Goal: Check status: Check status

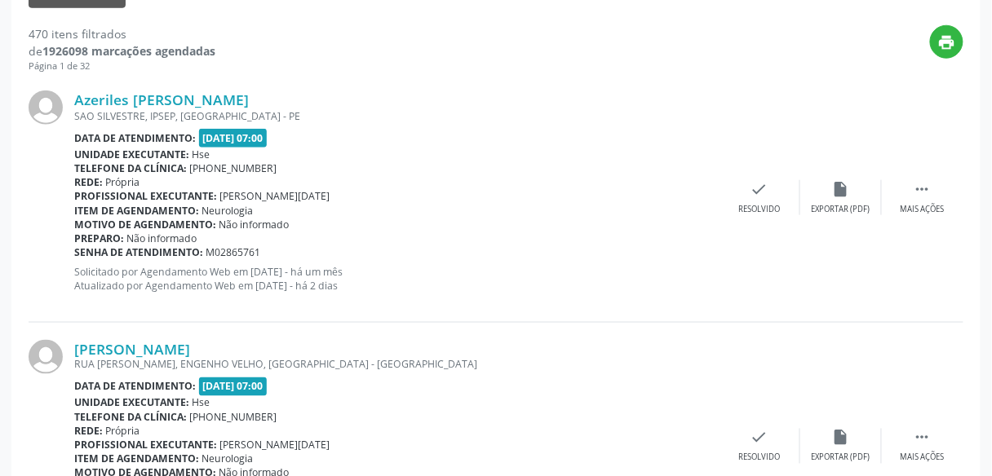
scroll to position [103, 0]
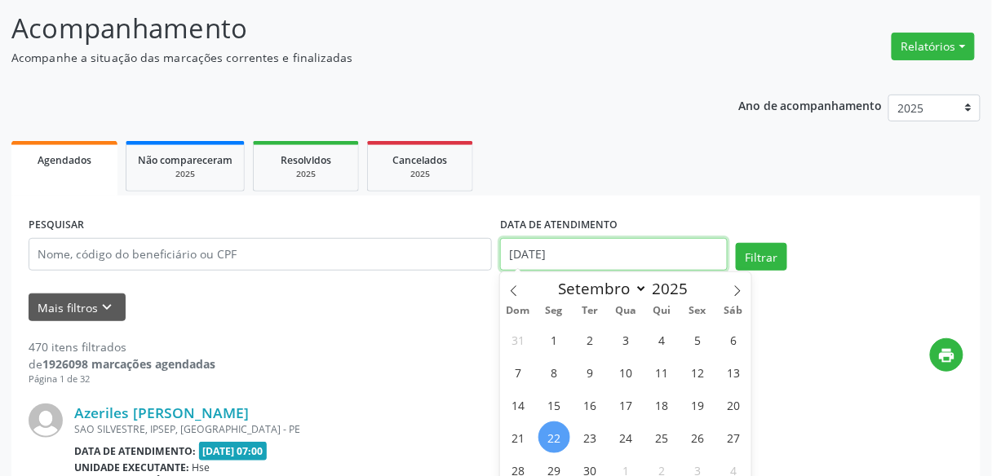
click at [552, 267] on input "[DATE]" at bounding box center [614, 254] width 228 height 33
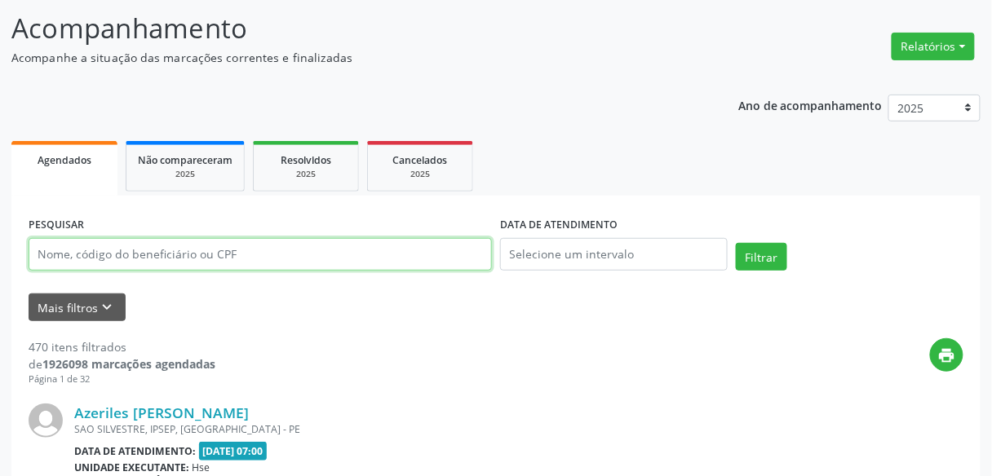
click at [299, 267] on input "text" at bounding box center [260, 254] width 463 height 33
click at [299, 267] on input "900098" at bounding box center [260, 254] width 463 height 33
type input "9"
type input "9000987671"
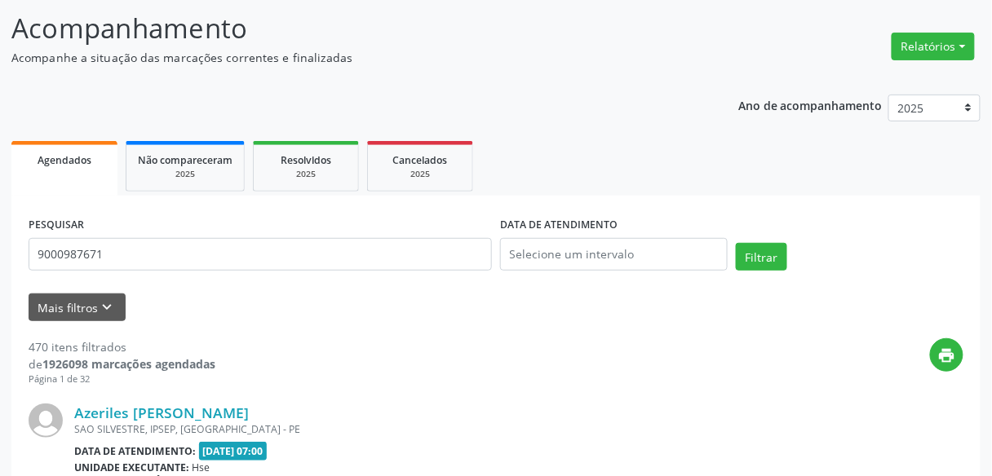
click at [777, 264] on button "Filtrar" at bounding box center [761, 257] width 51 height 28
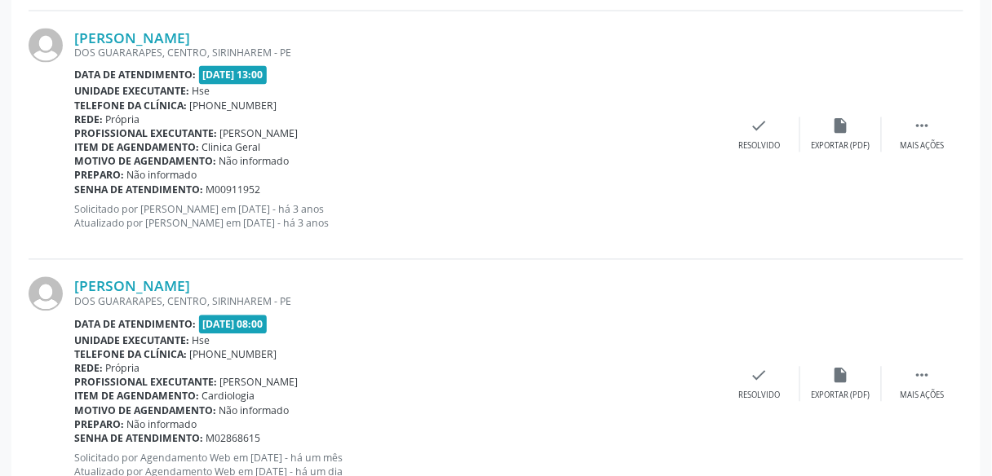
scroll to position [787, 0]
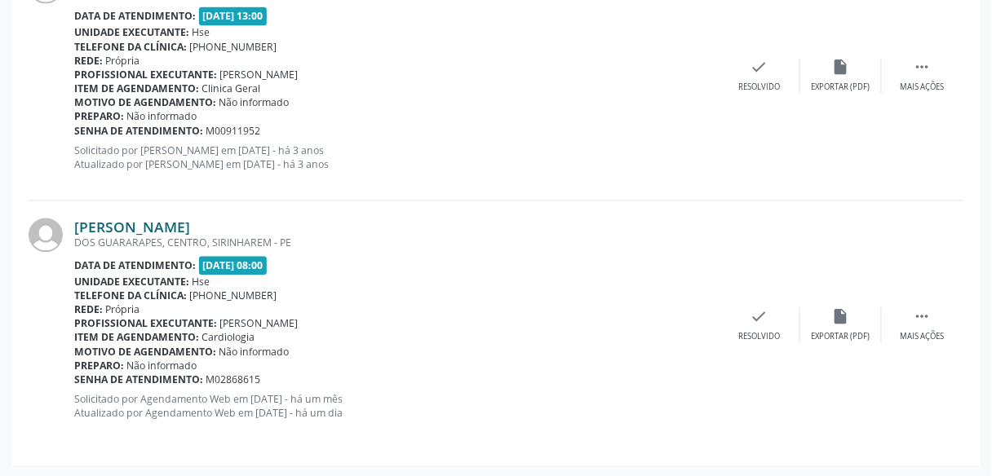
drag, startPoint x: 222, startPoint y: 220, endPoint x: 78, endPoint y: 220, distance: 143.6
click at [78, 220] on div "[PERSON_NAME]" at bounding box center [396, 227] width 644 height 18
copy link "[PERSON_NAME]"
click at [226, 232] on div "[PERSON_NAME]" at bounding box center [396, 227] width 644 height 18
drag, startPoint x: 222, startPoint y: 217, endPoint x: 77, endPoint y: 215, distance: 144.4
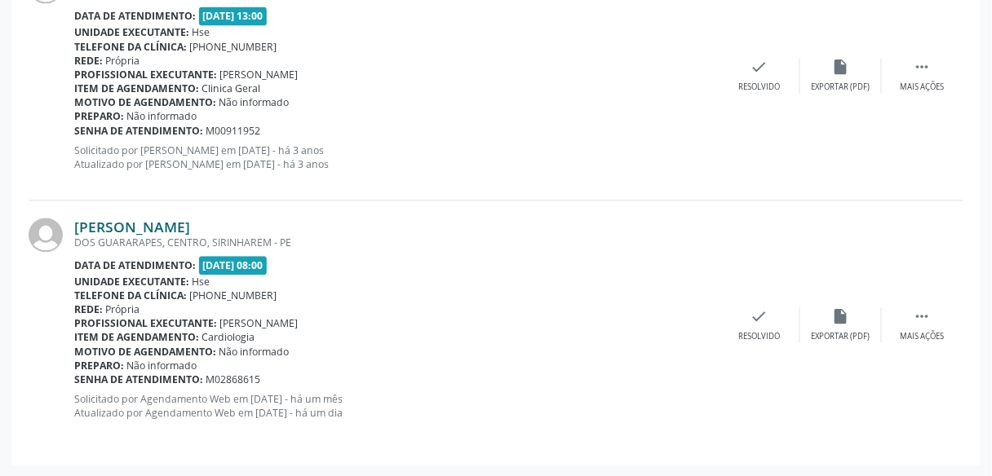
click at [77, 218] on div "[PERSON_NAME]" at bounding box center [396, 227] width 644 height 18
copy link "[PERSON_NAME]"
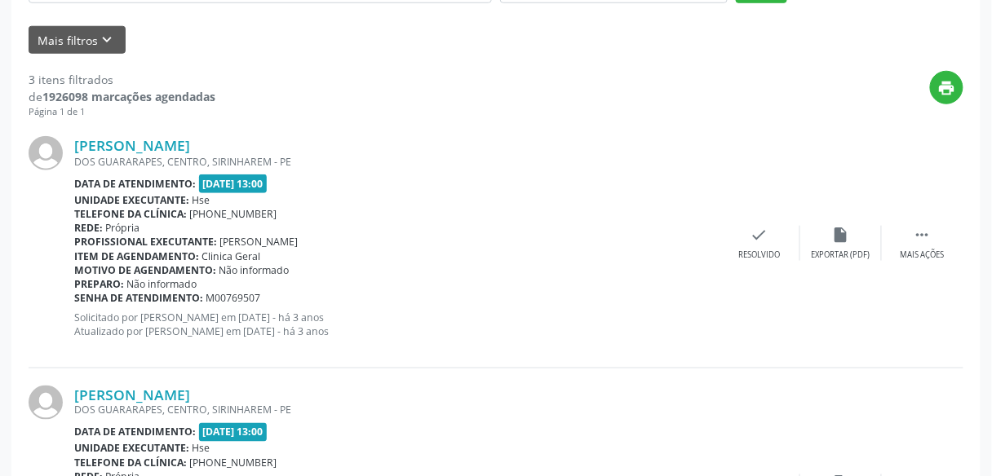
scroll to position [0, 0]
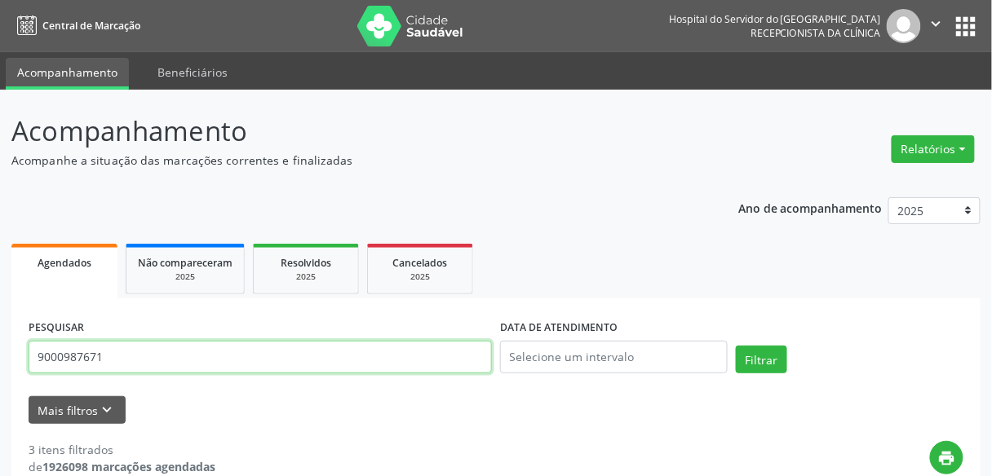
drag, startPoint x: 126, startPoint y: 360, endPoint x: 0, endPoint y: 358, distance: 125.6
click at [278, 345] on input "text" at bounding box center [260, 357] width 463 height 33
paste input "[PERSON_NAME]"
type input "[PERSON_NAME]"
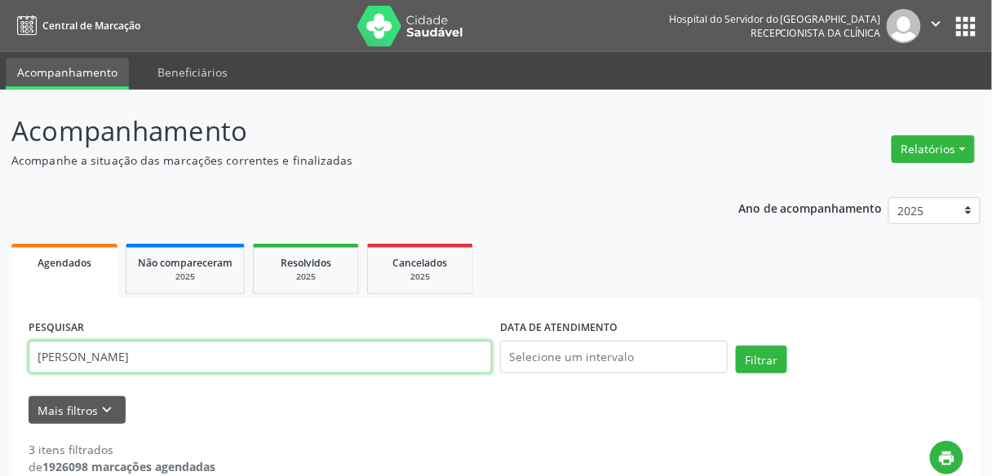
click at [736, 346] on button "Filtrar" at bounding box center [761, 360] width 51 height 28
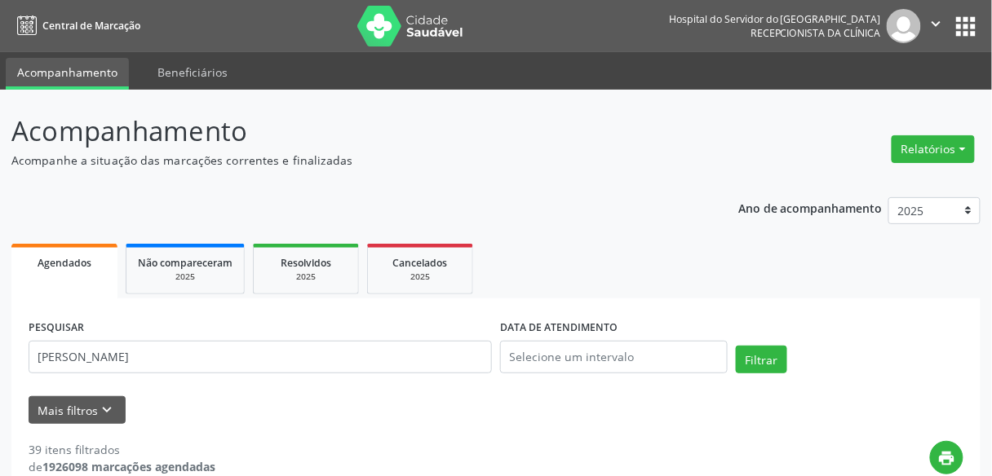
click at [191, 335] on div "PESQUISAR [PERSON_NAME]" at bounding box center [259, 350] width 471 height 69
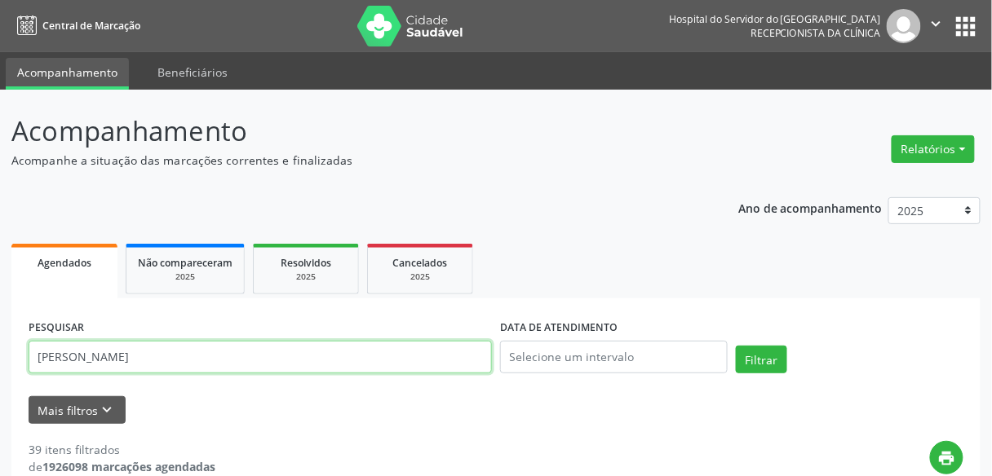
drag, startPoint x: 176, startPoint y: 358, endPoint x: 0, endPoint y: 340, distance: 177.1
type input "9000987671"
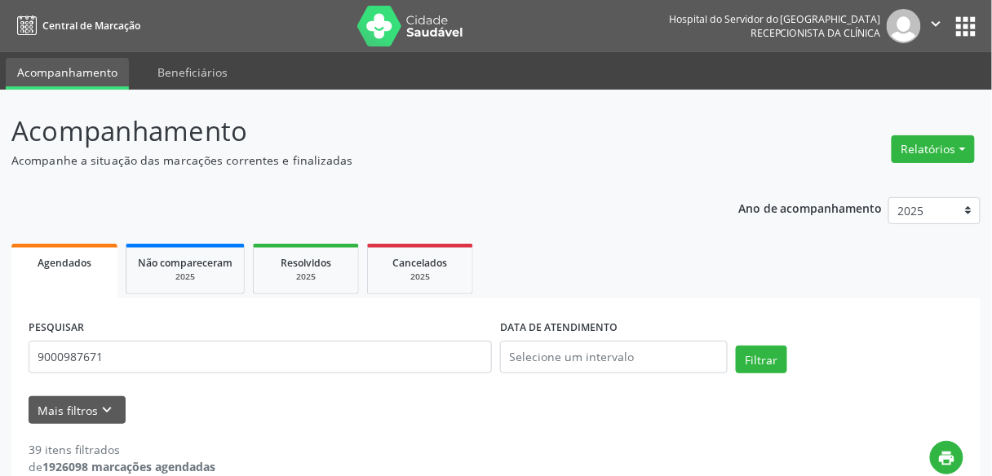
click at [729, 347] on div "DATA DE ATENDIMENTO" at bounding box center [614, 350] width 236 height 69
click at [747, 361] on button "Filtrar" at bounding box center [761, 360] width 51 height 28
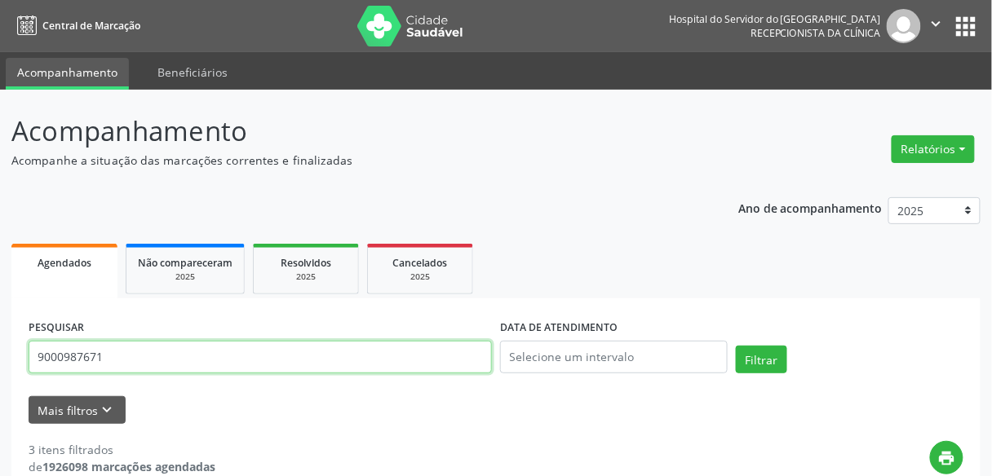
drag, startPoint x: 179, startPoint y: 360, endPoint x: 0, endPoint y: 393, distance: 182.5
type input "9000258160"
click at [736, 346] on button "Filtrar" at bounding box center [761, 360] width 51 height 28
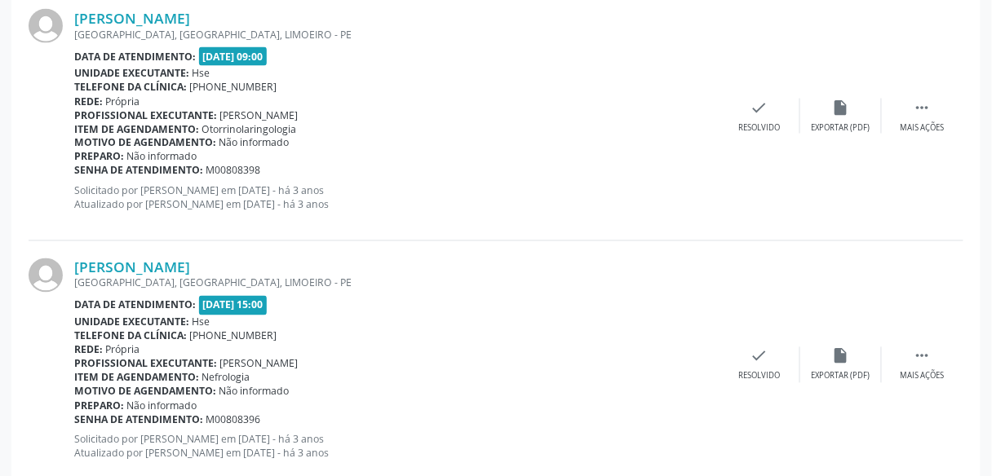
scroll to position [3818, 0]
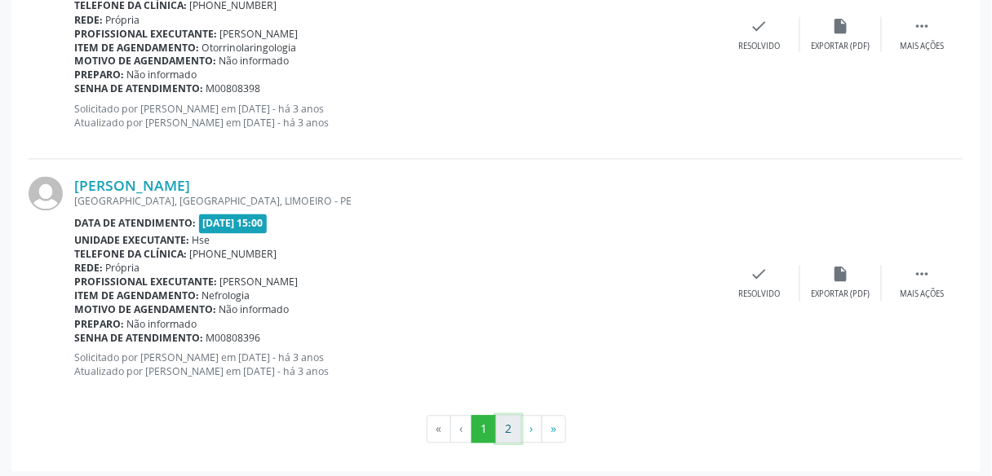
click at [516, 423] on button "2" at bounding box center [508, 430] width 25 height 28
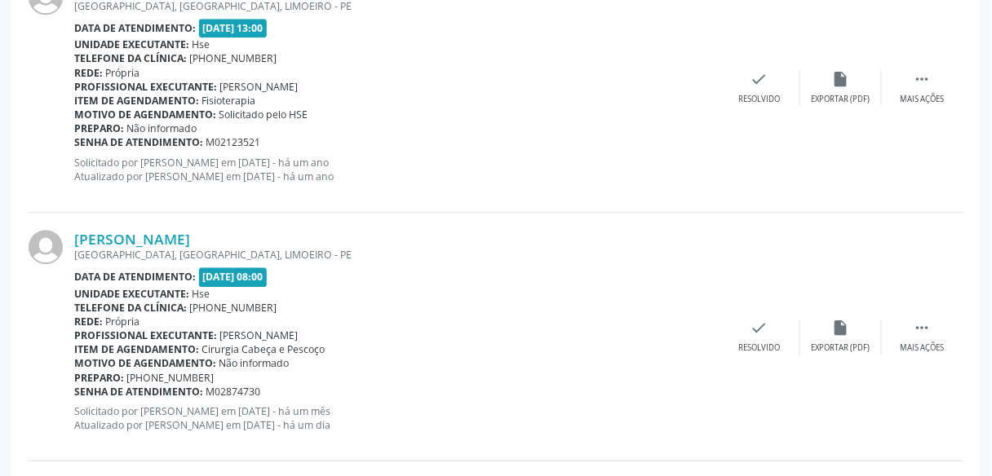
scroll to position [2532, 0]
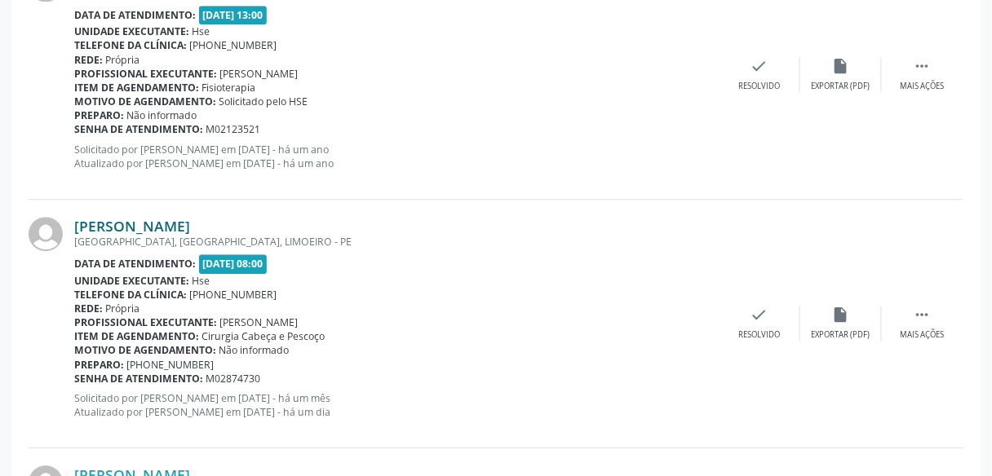
drag, startPoint x: 275, startPoint y: 215, endPoint x: 75, endPoint y: 227, distance: 200.2
click at [75, 227] on div "[PERSON_NAME]" at bounding box center [396, 226] width 644 height 18
copy link "[PERSON_NAME]"
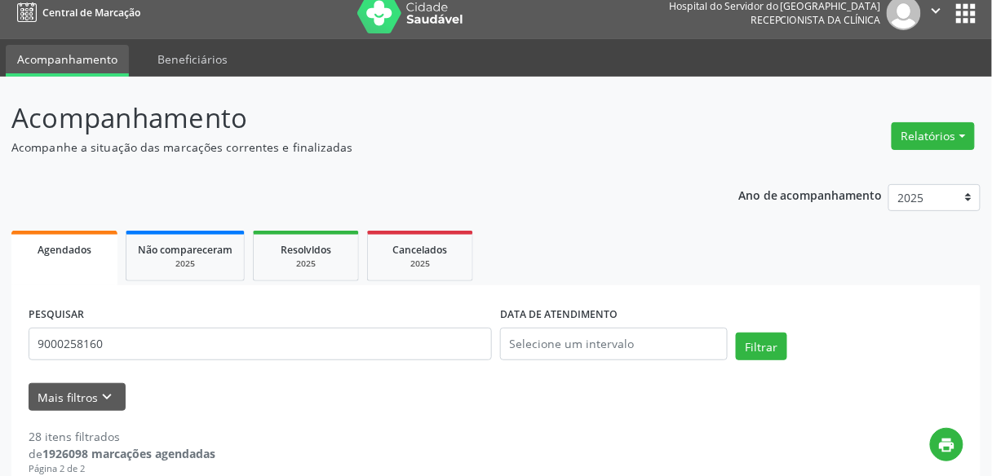
scroll to position [17, 0]
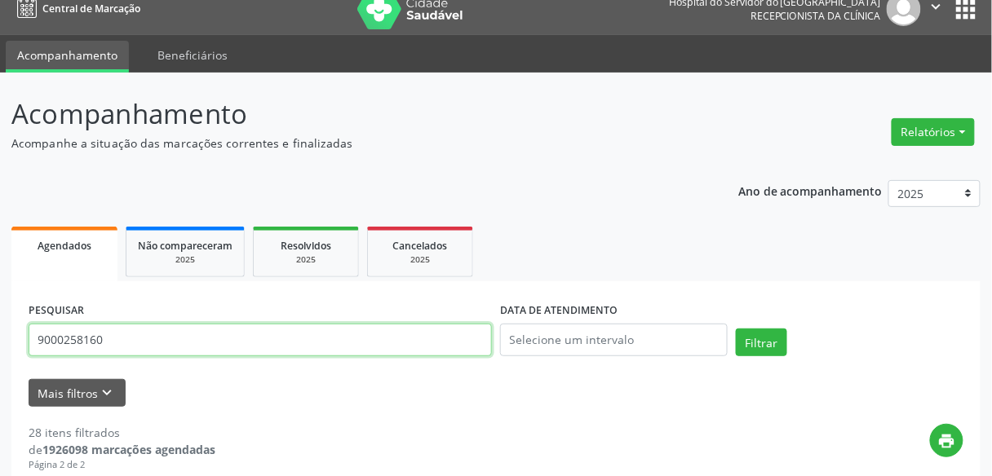
drag, startPoint x: 135, startPoint y: 323, endPoint x: 0, endPoint y: 348, distance: 136.9
type input "9000065322"
click at [736, 329] on button "Filtrar" at bounding box center [761, 343] width 51 height 28
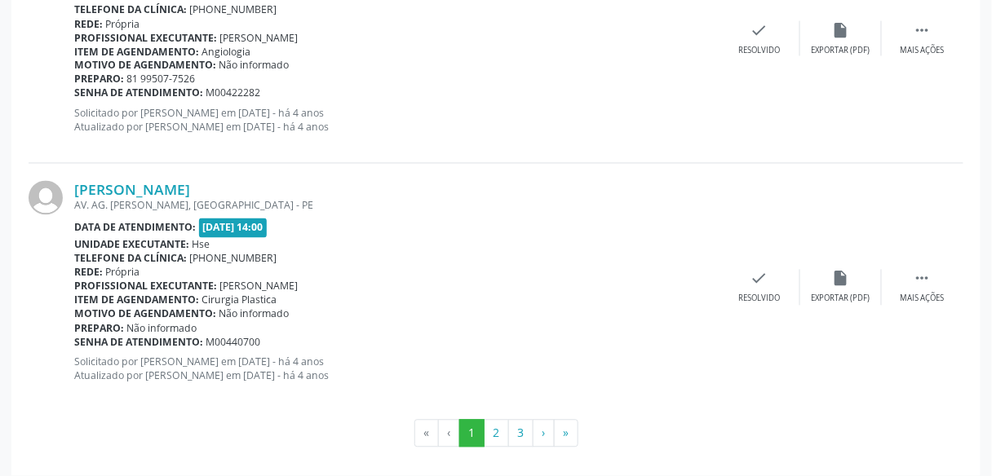
scroll to position [3818, 0]
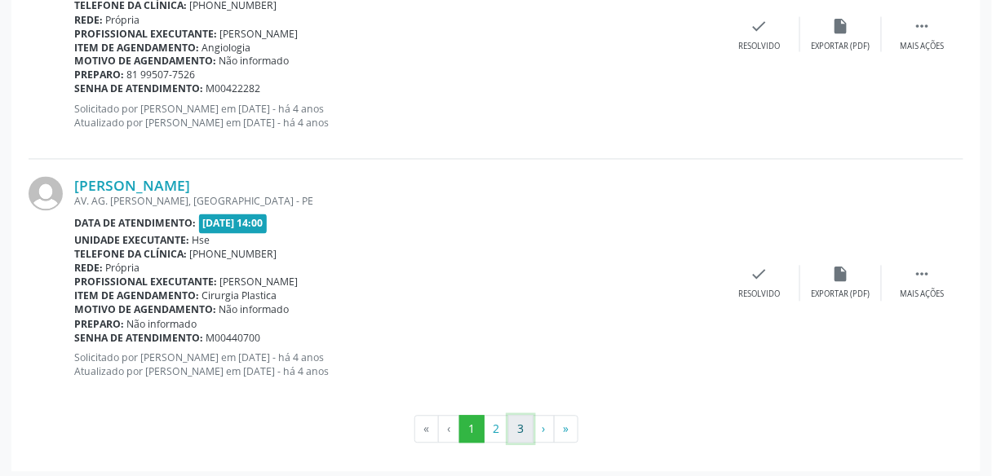
click at [516, 416] on button "3" at bounding box center [520, 430] width 25 height 28
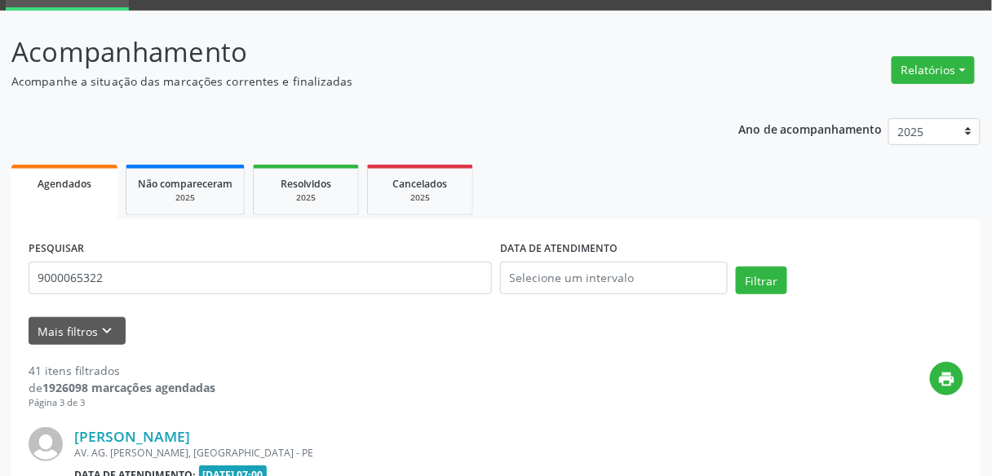
scroll to position [2809, 0]
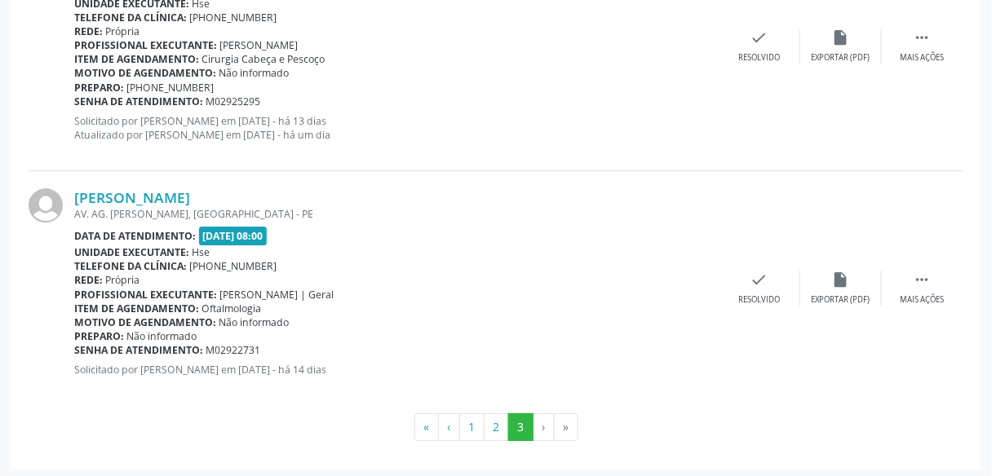
click at [897, 196] on div "[PERSON_NAME] AV. AG. [PERSON_NAME], [GEOGRAPHIC_DATA] - PE Data de atendimento…" at bounding box center [496, 288] width 935 height 234
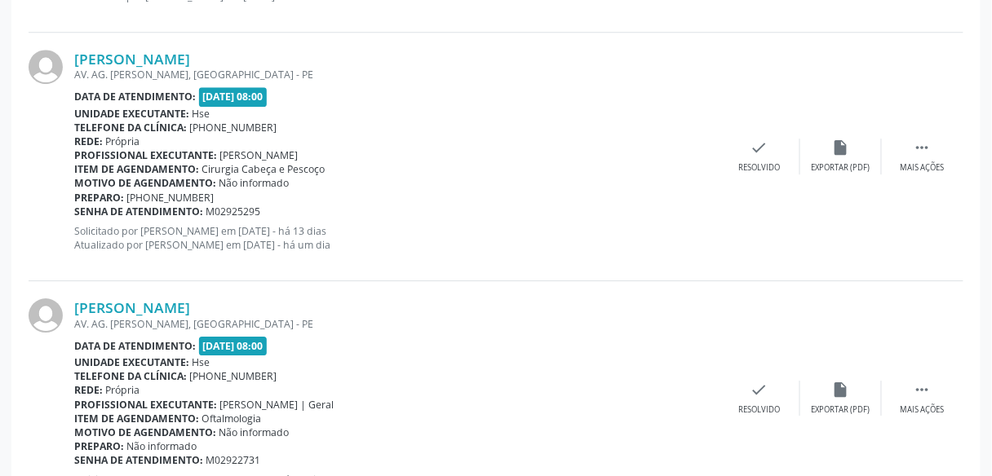
scroll to position [2707, 0]
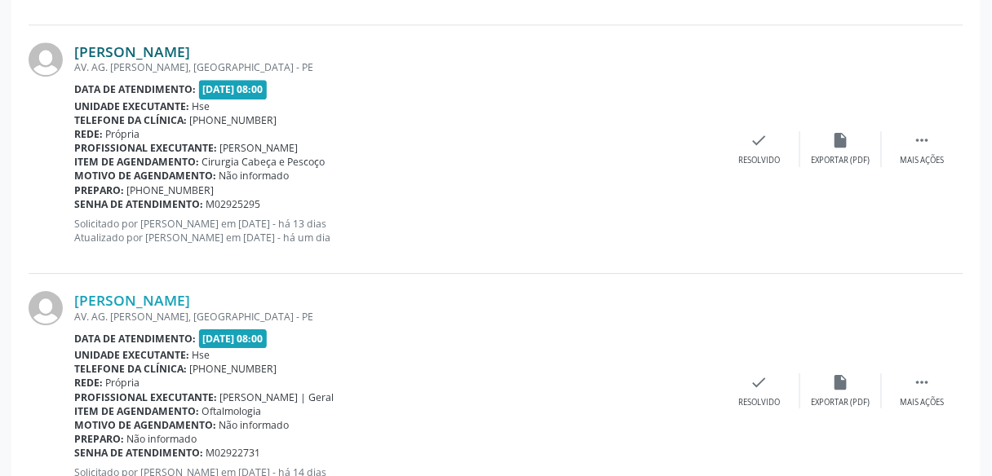
drag, startPoint x: 216, startPoint y: 54, endPoint x: 78, endPoint y: 53, distance: 137.9
click at [78, 53] on div "[PERSON_NAME]" at bounding box center [396, 51] width 644 height 18
copy link "[PERSON_NAME]"
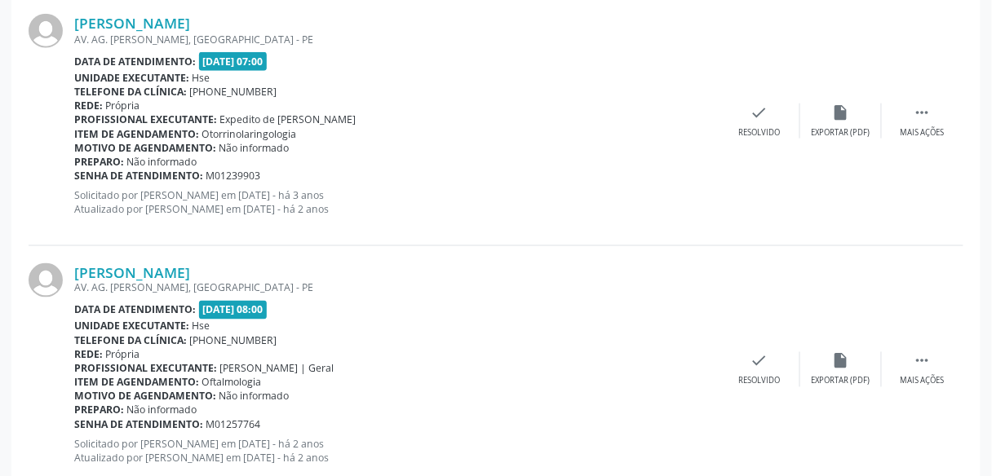
scroll to position [77, 0]
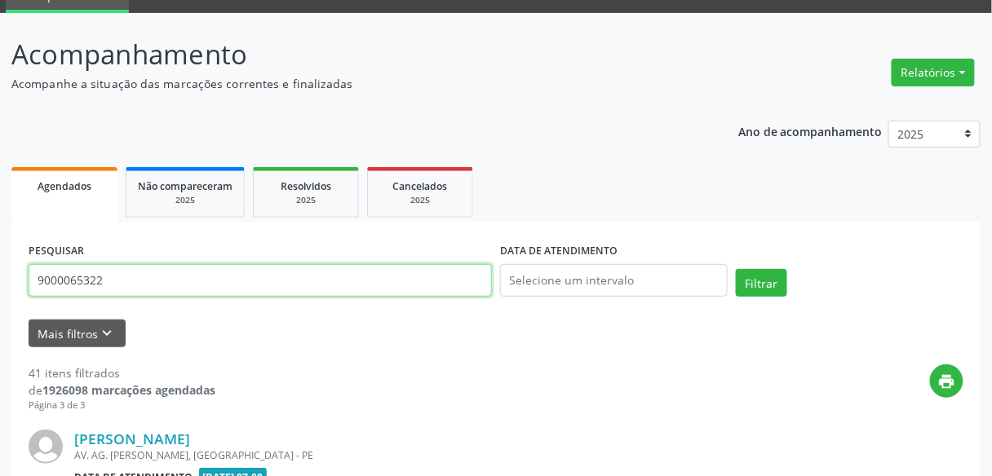
drag, startPoint x: 166, startPoint y: 268, endPoint x: 3, endPoint y: 249, distance: 163.5
click at [736, 269] on button "Filtrar" at bounding box center [761, 283] width 51 height 28
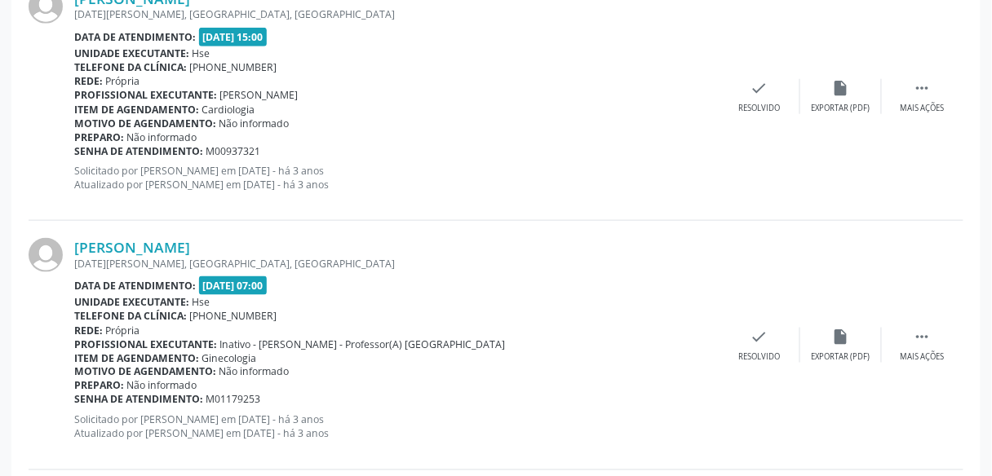
scroll to position [3818, 0]
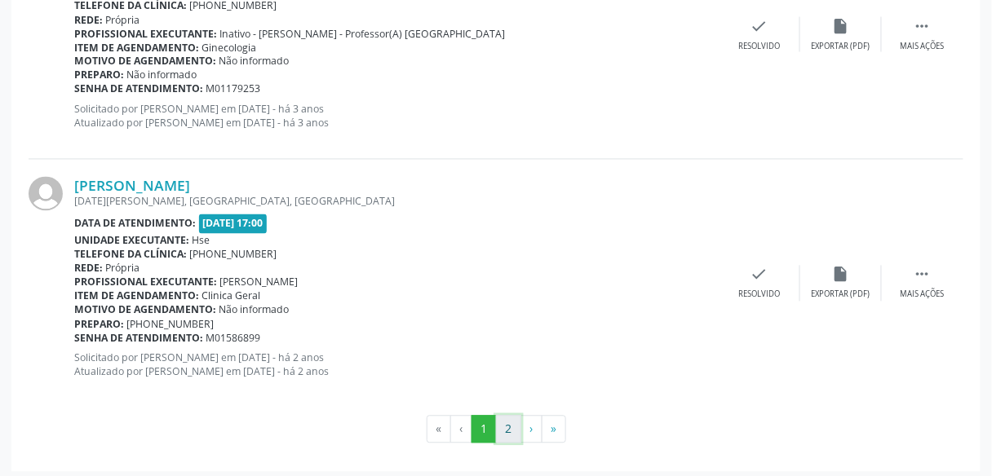
click at [517, 416] on button "2" at bounding box center [508, 430] width 25 height 28
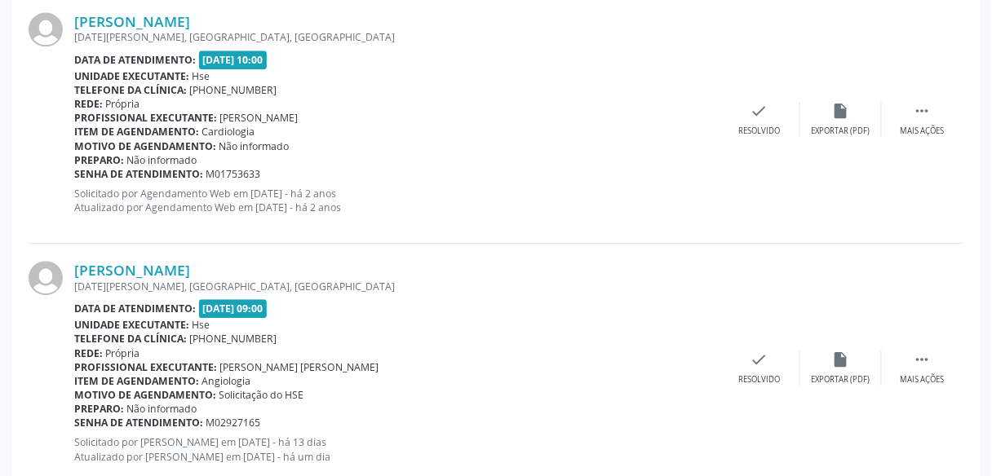
scroll to position [995, 0]
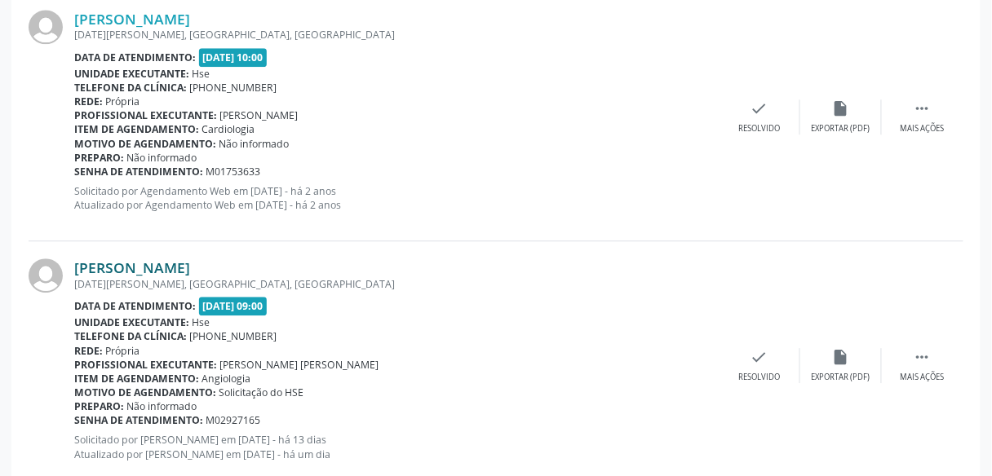
drag, startPoint x: 228, startPoint y: 258, endPoint x: 75, endPoint y: 262, distance: 152.6
click at [75, 262] on div "[PERSON_NAME]" at bounding box center [396, 268] width 644 height 18
copy link "[PERSON_NAME]"
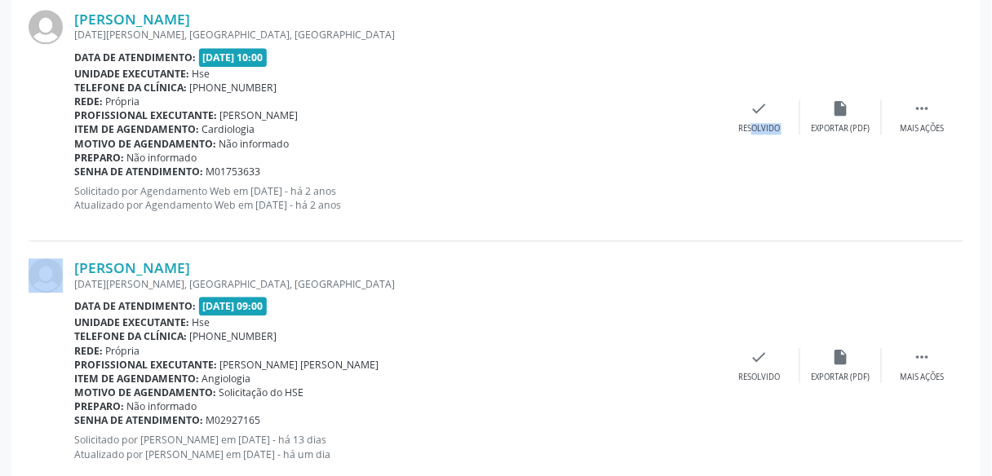
drag, startPoint x: 985, startPoint y: 48, endPoint x: 994, endPoint y: 42, distance: 10.4
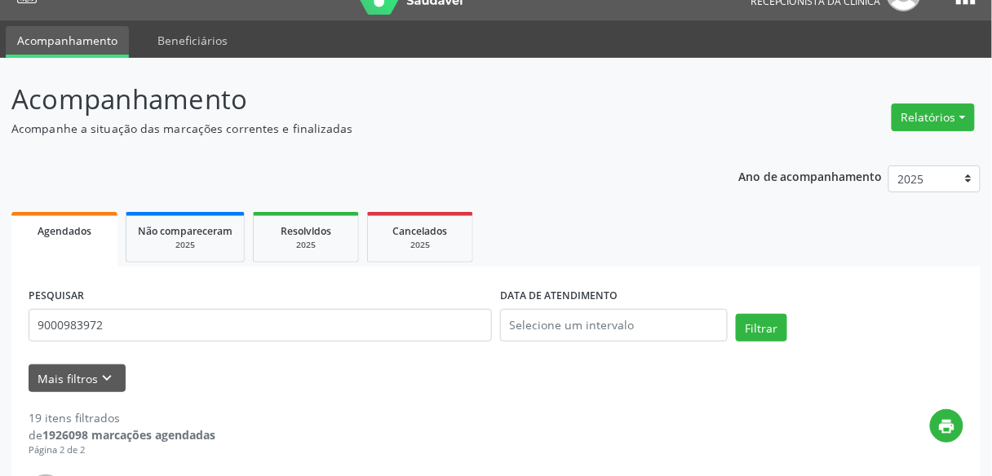
scroll to position [2, 0]
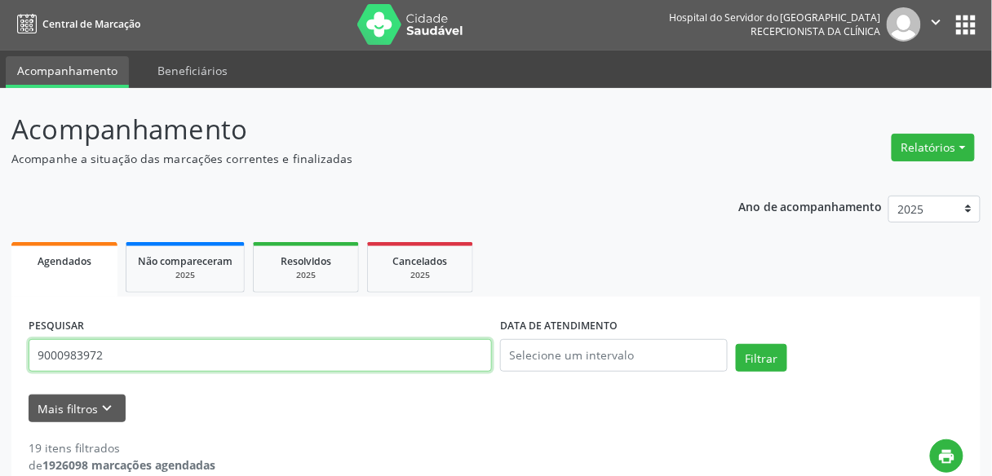
drag, startPoint x: 281, startPoint y: 346, endPoint x: 0, endPoint y: 346, distance: 280.6
click at [736, 344] on button "Filtrar" at bounding box center [761, 358] width 51 height 28
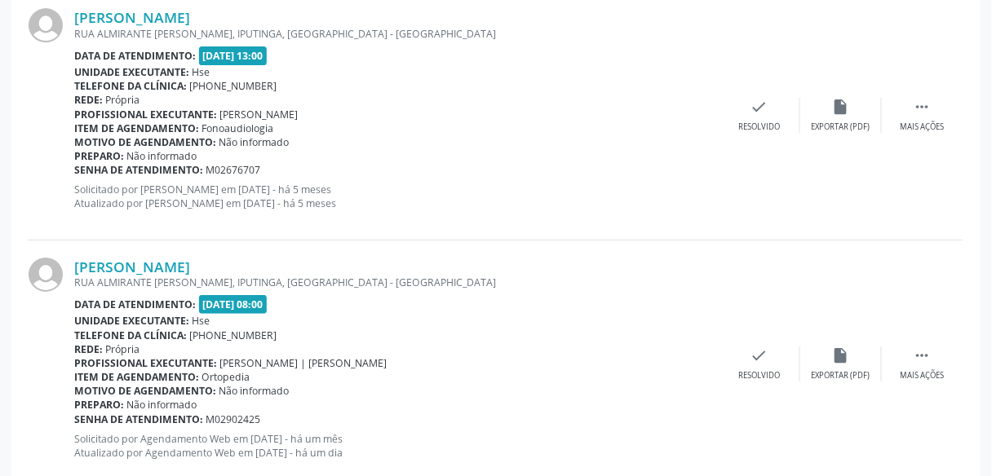
scroll to position [2982, 0]
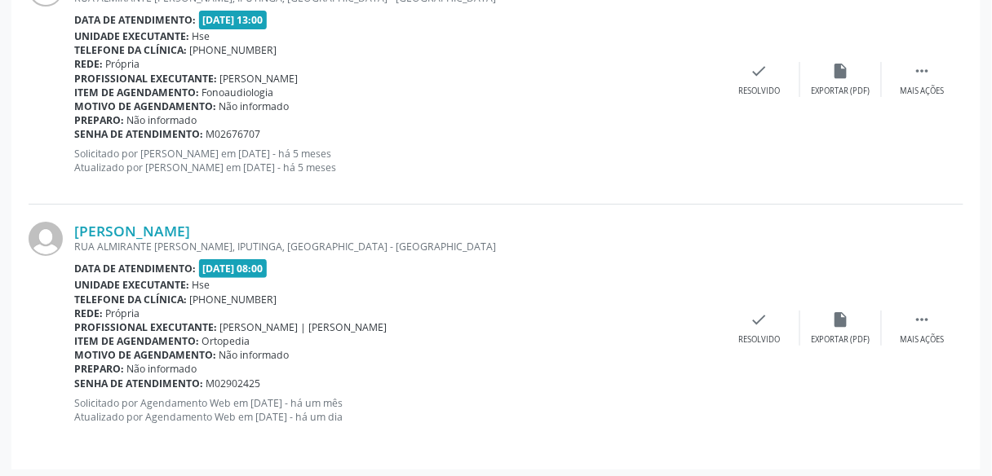
drag, startPoint x: 244, startPoint y: 220, endPoint x: 73, endPoint y: 229, distance: 170.7
click at [73, 229] on div "[PERSON_NAME] [GEOGRAPHIC_DATA][PERSON_NAME], IPUTINGA, [GEOGRAPHIC_DATA] - [GE…" at bounding box center [496, 329] width 935 height 248
copy div "[PERSON_NAME]"
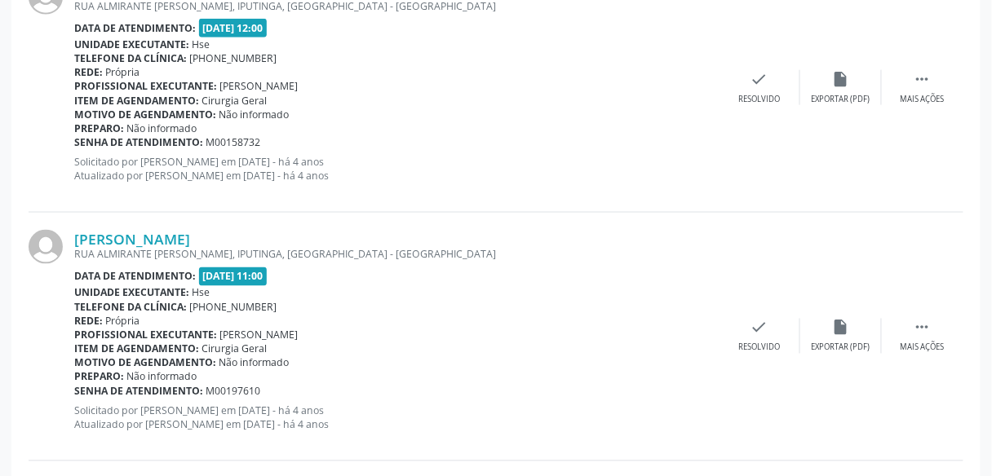
scroll to position [109, 0]
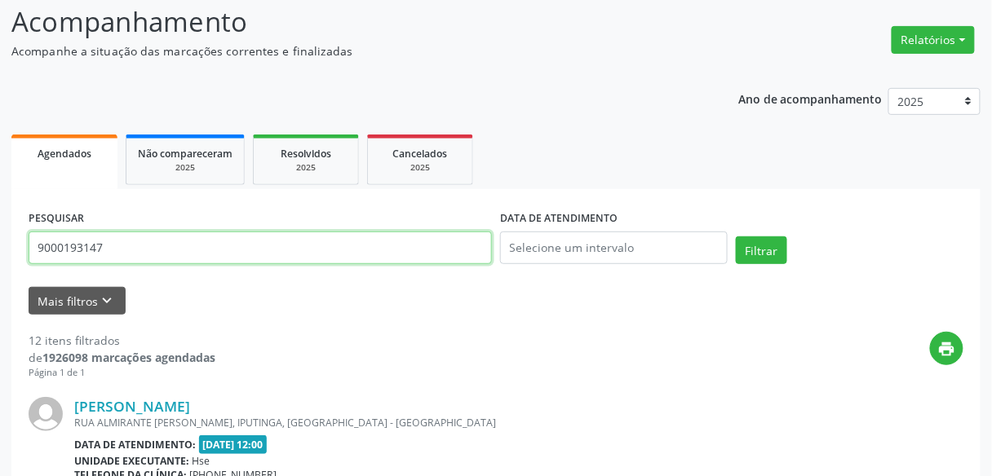
drag, startPoint x: 189, startPoint y: 244, endPoint x: 0, endPoint y: 262, distance: 190.1
click at [736, 237] on button "Filtrar" at bounding box center [761, 251] width 51 height 28
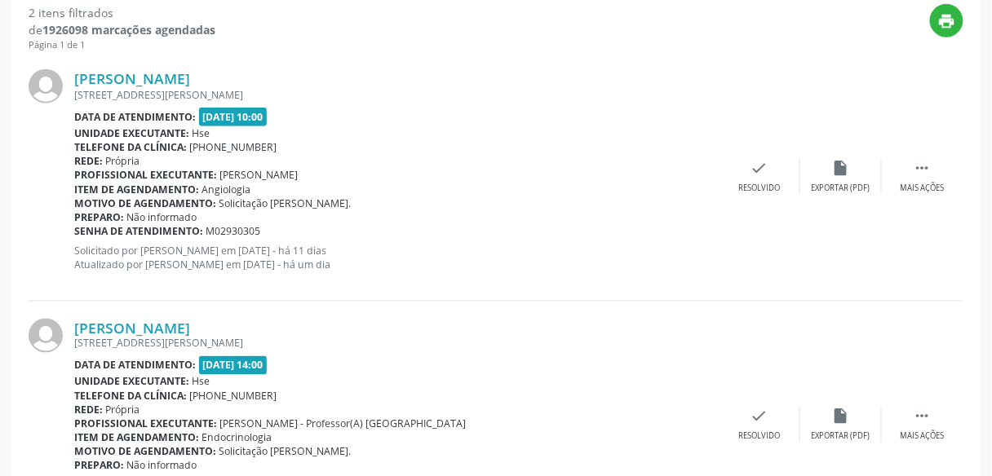
scroll to position [20, 0]
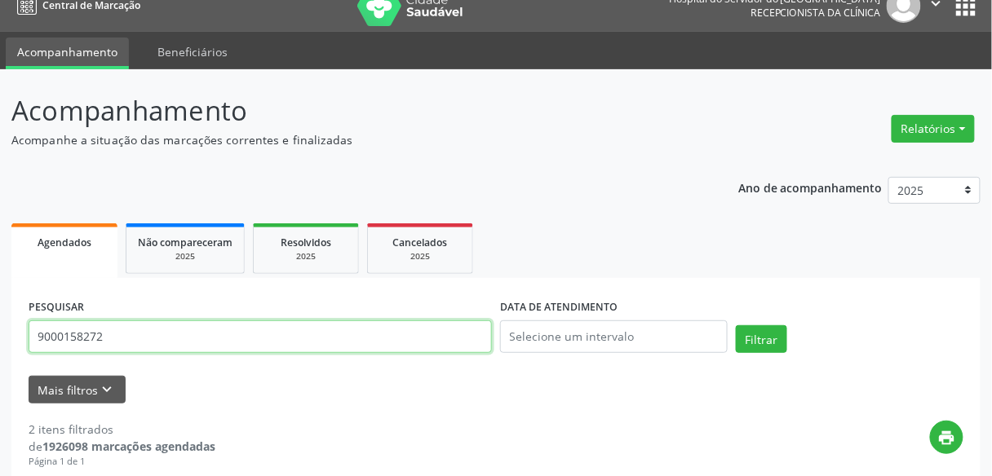
drag, startPoint x: 307, startPoint y: 343, endPoint x: 0, endPoint y: 401, distance: 312.0
click at [736, 325] on button "Filtrar" at bounding box center [761, 339] width 51 height 28
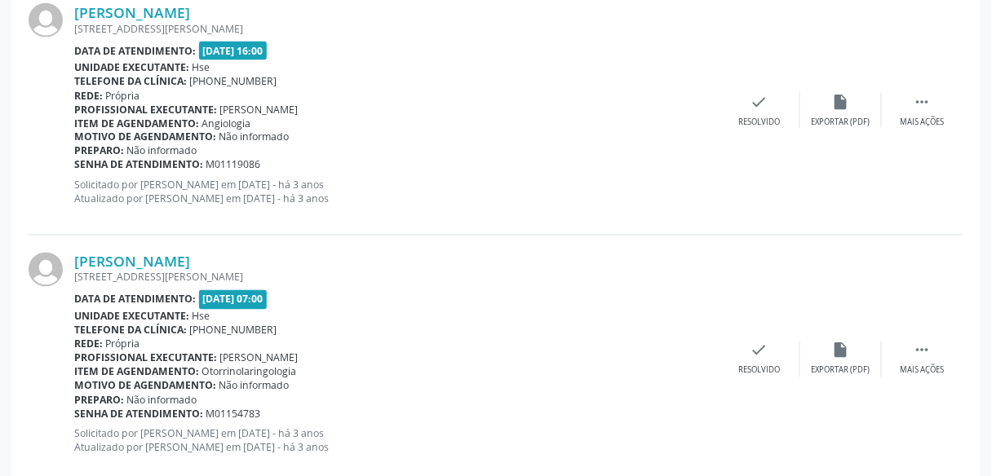
scroll to position [3818, 0]
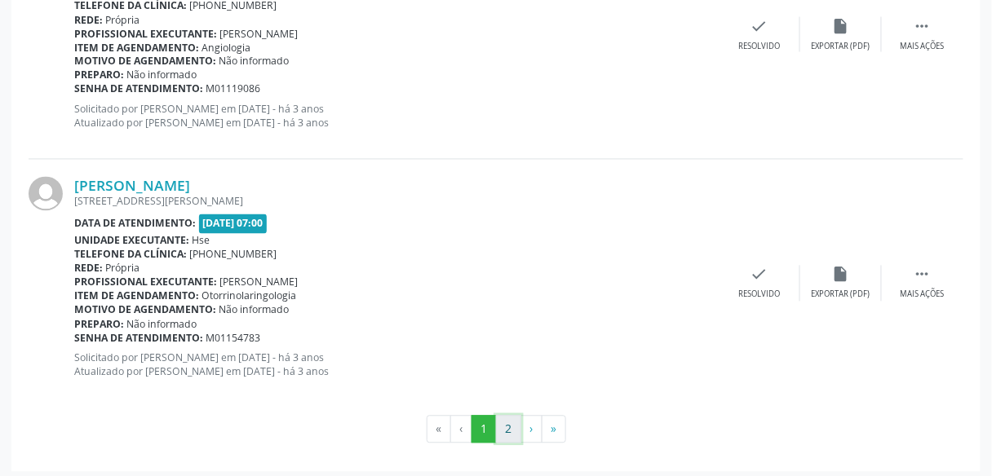
click at [507, 423] on button "2" at bounding box center [508, 430] width 25 height 28
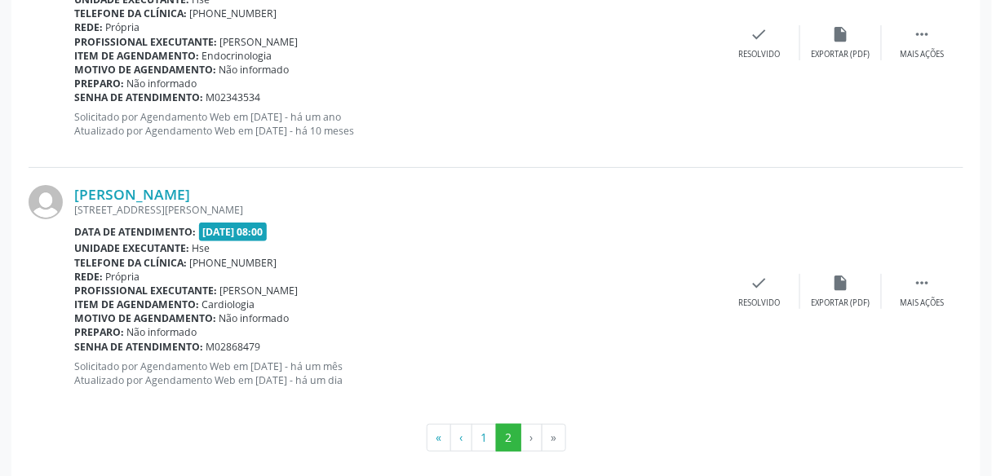
scroll to position [3058, 0]
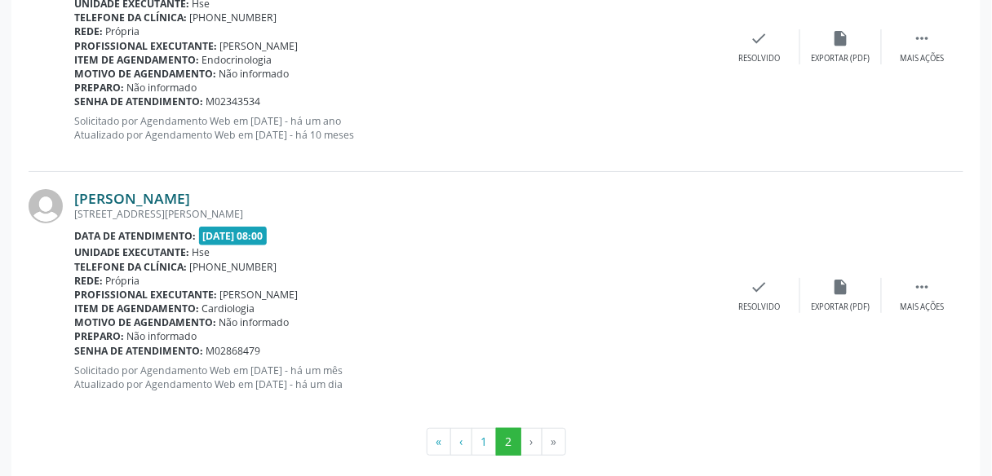
drag, startPoint x: 258, startPoint y: 184, endPoint x: 75, endPoint y: 193, distance: 182.9
click at [75, 193] on div "[PERSON_NAME]" at bounding box center [396, 198] width 644 height 18
copy link "[PERSON_NAME]"
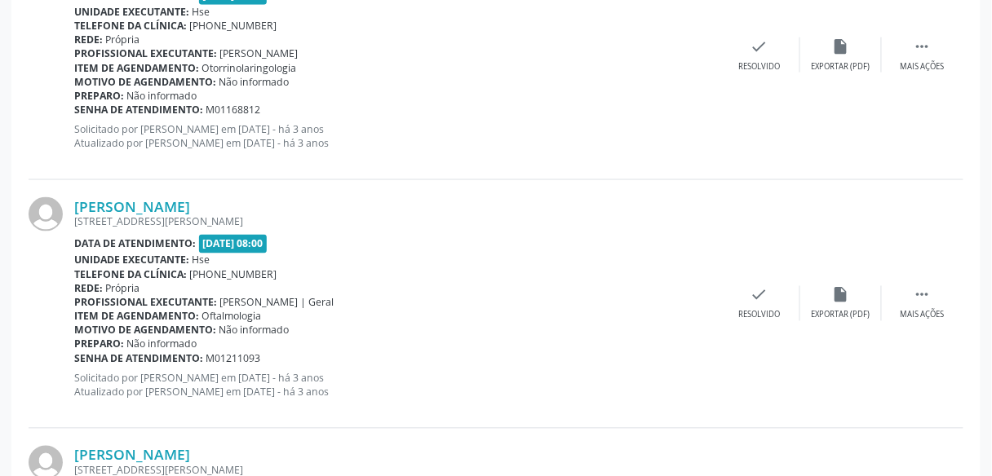
scroll to position [142, 0]
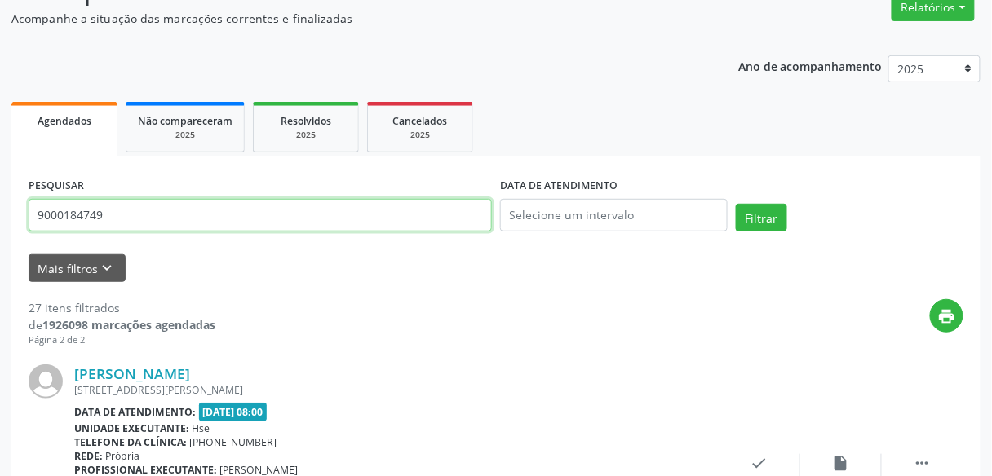
drag, startPoint x: 148, startPoint y: 218, endPoint x: 0, endPoint y: 271, distance: 156.9
click at [736, 204] on button "Filtrar" at bounding box center [761, 218] width 51 height 28
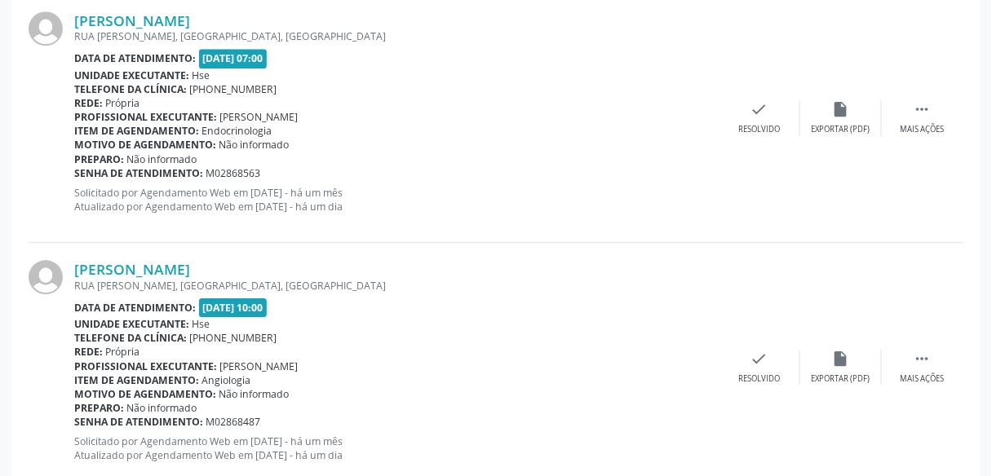
scroll to position [2777, 0]
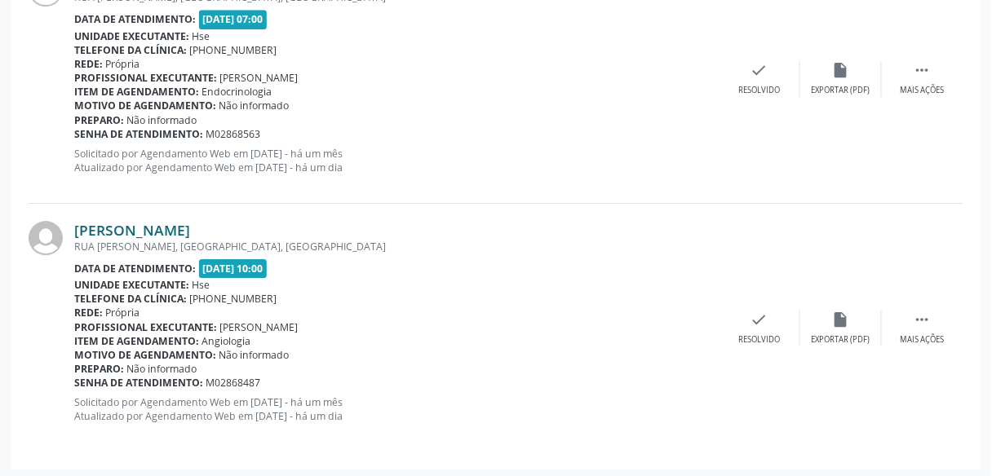
drag, startPoint x: 284, startPoint y: 222, endPoint x: 74, endPoint y: 228, distance: 209.7
click at [74, 228] on div "[PERSON_NAME]" at bounding box center [396, 230] width 644 height 18
click at [74, 228] on link "[PERSON_NAME]" at bounding box center [132, 230] width 116 height 18
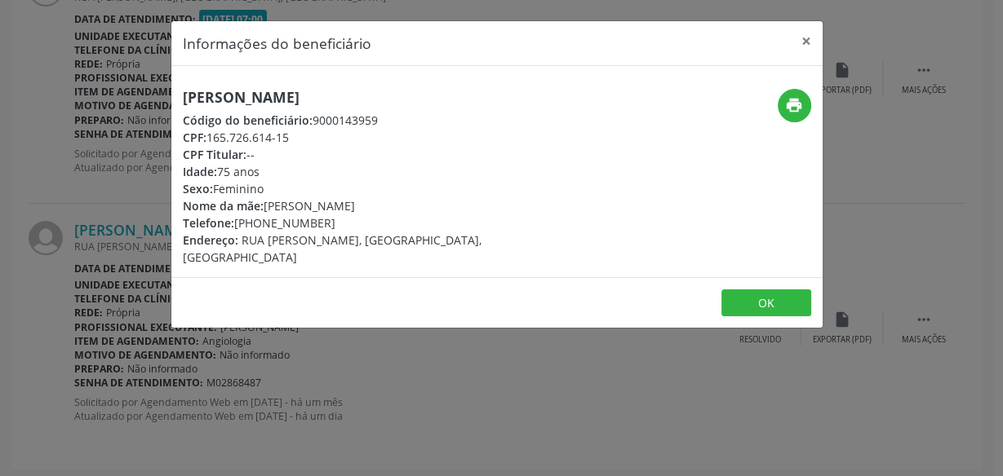
click at [120, 215] on div "Informações do beneficiário × [PERSON_NAME] Código do beneficiário: 9000143959 …" at bounding box center [501, 238] width 1003 height 476
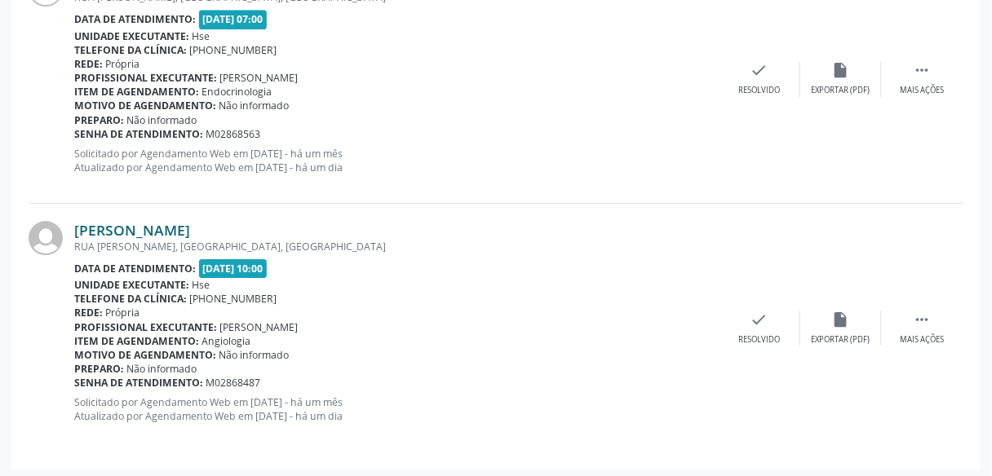
click at [120, 221] on link "[PERSON_NAME]" at bounding box center [132, 230] width 116 height 18
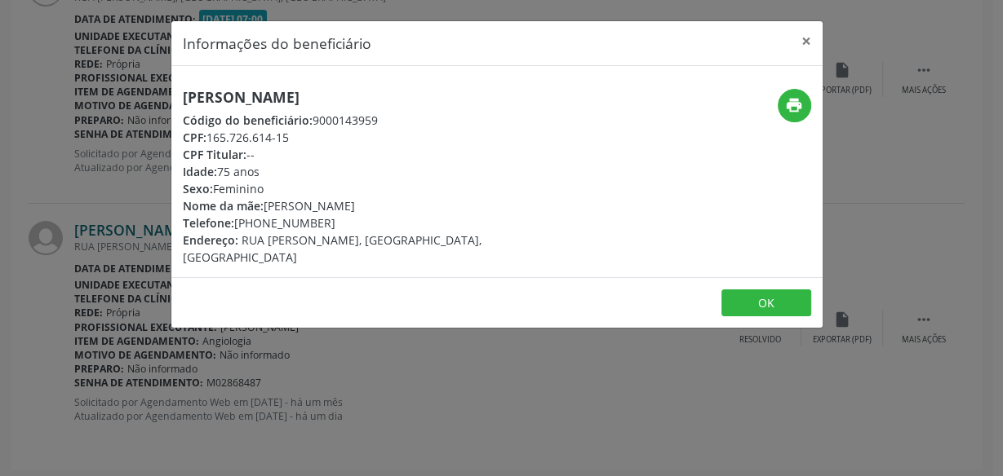
click at [120, 215] on div "Informações do beneficiário × [PERSON_NAME] Código do beneficiário: 9000143959 …" at bounding box center [501, 238] width 1003 height 476
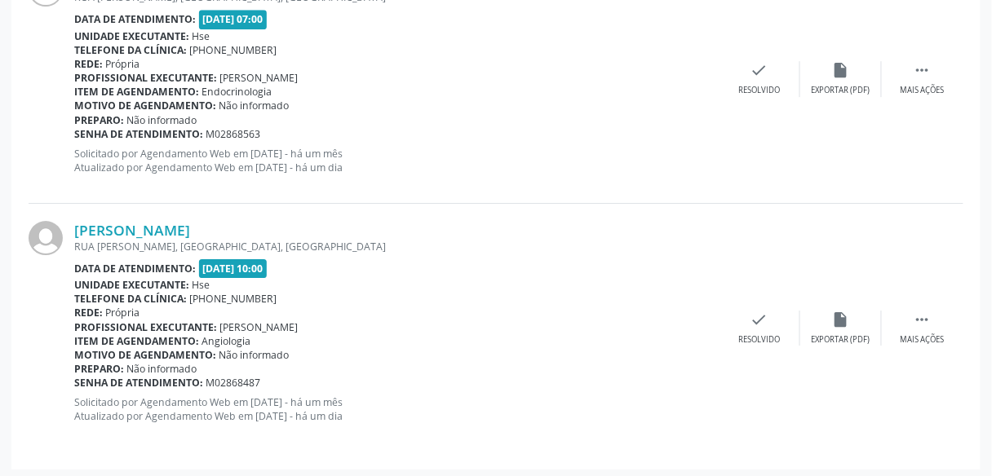
drag, startPoint x: 277, startPoint y: 217, endPoint x: 76, endPoint y: 207, distance: 200.9
click at [76, 207] on div "[PERSON_NAME] [GEOGRAPHIC_DATA][PERSON_NAME], [GEOGRAPHIC_DATA], [GEOGRAPHIC_DA…" at bounding box center [496, 328] width 935 height 248
click at [87, 221] on link "[PERSON_NAME]" at bounding box center [132, 230] width 116 height 18
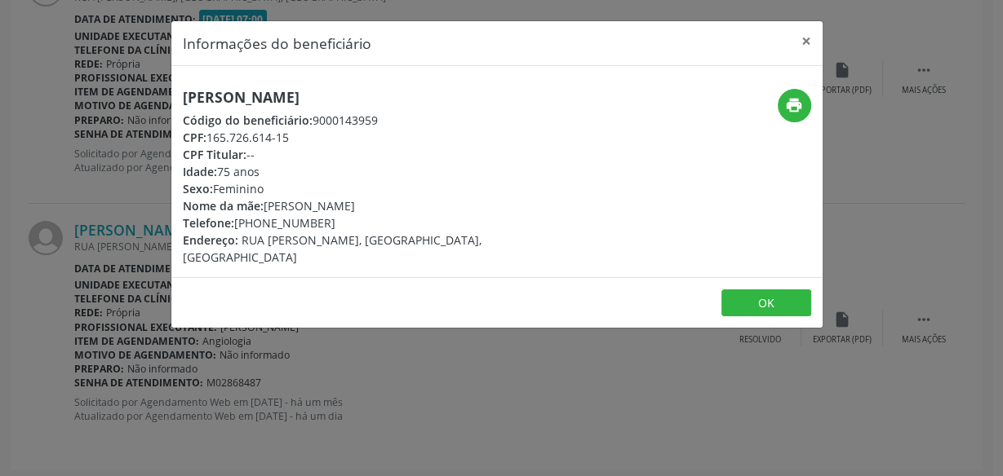
click at [124, 205] on div "Informações do beneficiário × [PERSON_NAME] Código do beneficiário: 9000143959 …" at bounding box center [501, 238] width 1003 height 476
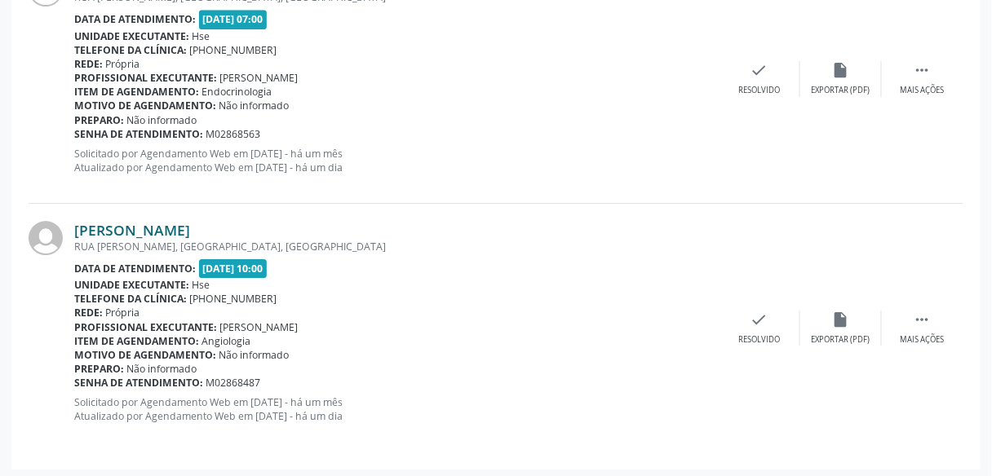
drag, startPoint x: 275, startPoint y: 222, endPoint x: 88, endPoint y: 223, distance: 186.8
click at [88, 223] on div "[PERSON_NAME]" at bounding box center [396, 230] width 644 height 18
click at [71, 215] on div "[PERSON_NAME] [GEOGRAPHIC_DATA][PERSON_NAME], [GEOGRAPHIC_DATA], [GEOGRAPHIC_DA…" at bounding box center [496, 328] width 935 height 248
drag, startPoint x: 277, startPoint y: 224, endPoint x: 77, endPoint y: 219, distance: 199.9
click at [77, 221] on div "[PERSON_NAME]" at bounding box center [396, 230] width 644 height 18
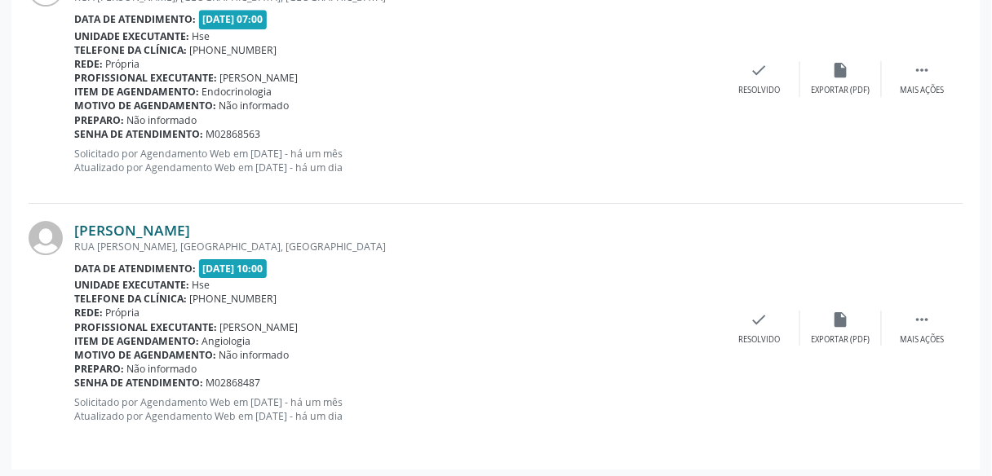
copy link "[PERSON_NAME]"
click at [333, 309] on div "Rede: [GEOGRAPHIC_DATA]" at bounding box center [396, 313] width 644 height 14
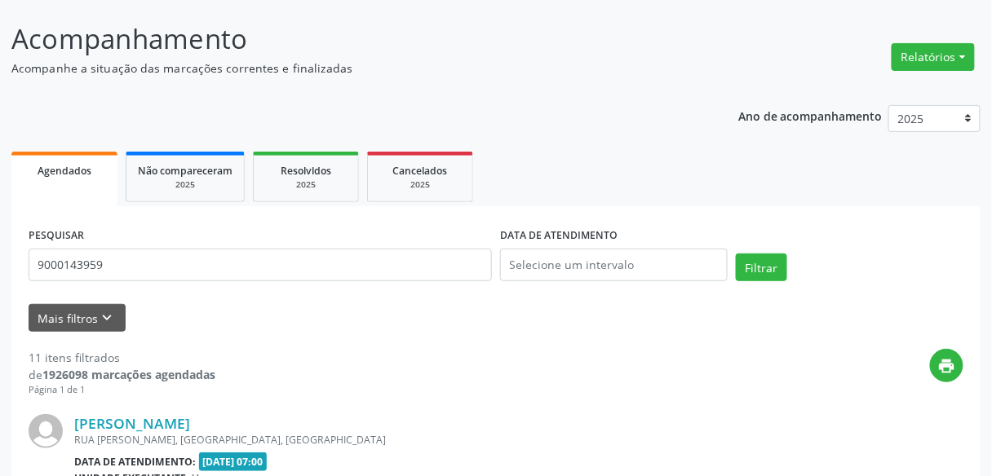
scroll to position [0, 0]
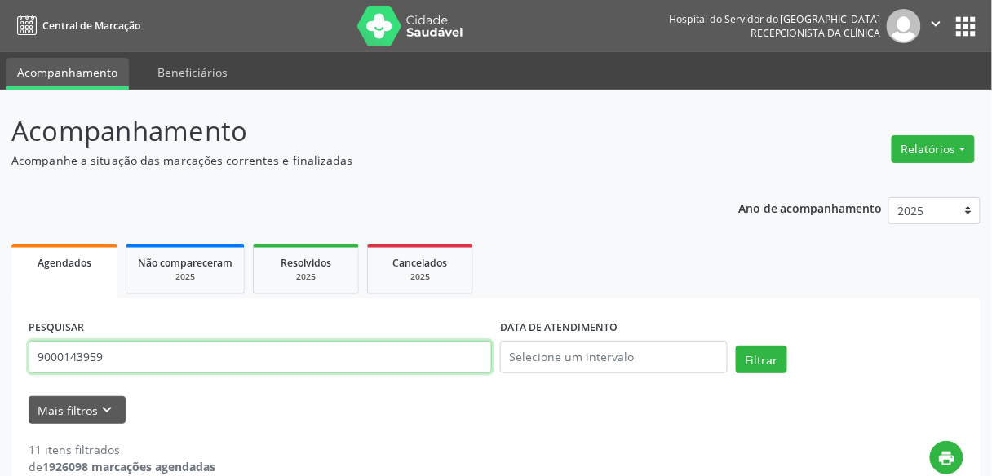
click at [144, 364] on input "9000143959" at bounding box center [260, 357] width 463 height 33
paste input "[PERSON_NAME]"
click at [736, 346] on button "Filtrar" at bounding box center [761, 360] width 51 height 28
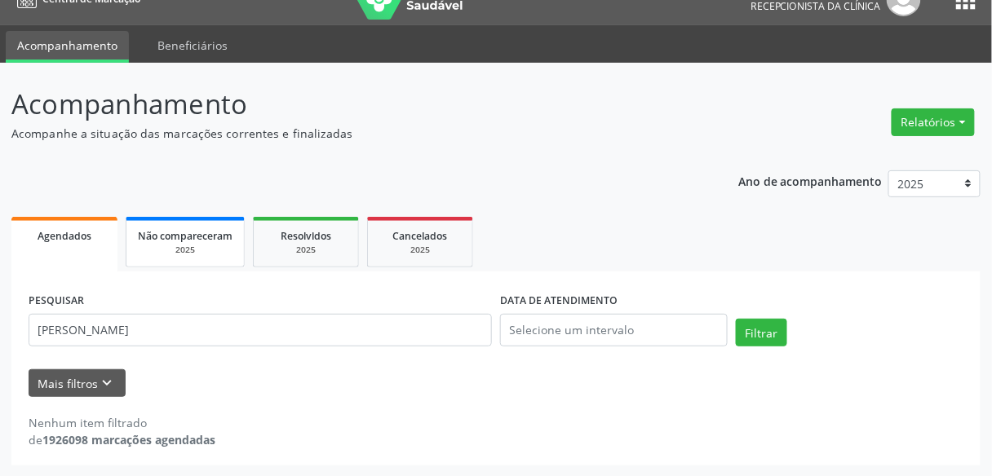
scroll to position [27, 0]
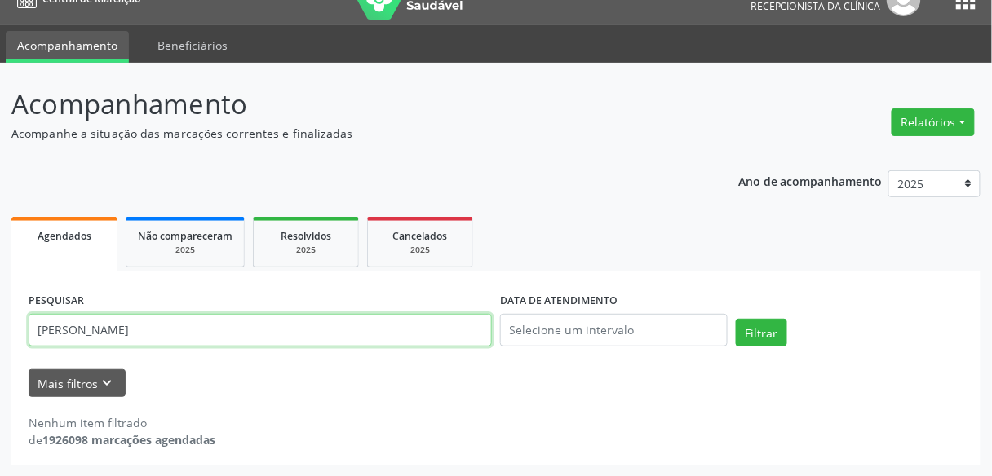
click at [216, 333] on input "[PERSON_NAME]" at bounding box center [260, 330] width 463 height 33
click at [268, 325] on input "[PERSON_NAME]" at bounding box center [260, 330] width 463 height 33
type input "[PERSON_NAME]"
click at [736, 319] on button "Filtrar" at bounding box center [761, 333] width 51 height 28
